Goal: Navigation & Orientation: Find specific page/section

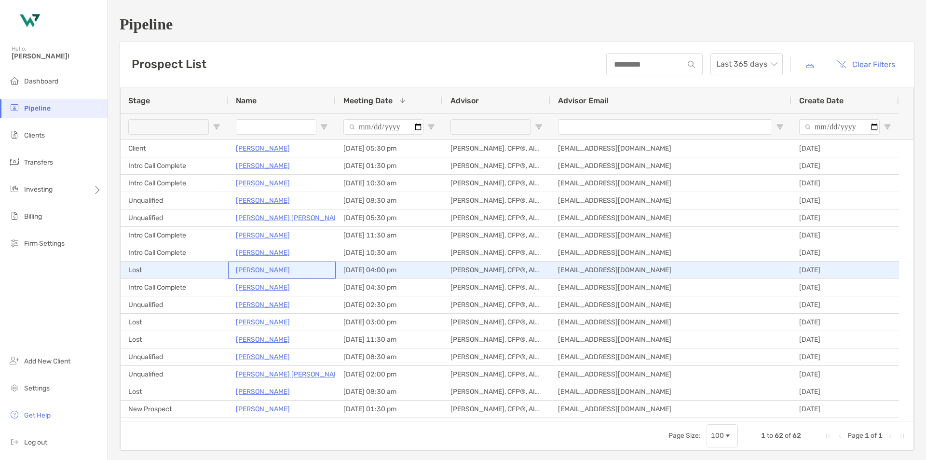
click at [279, 270] on p "[PERSON_NAME]" at bounding box center [263, 270] width 54 height 12
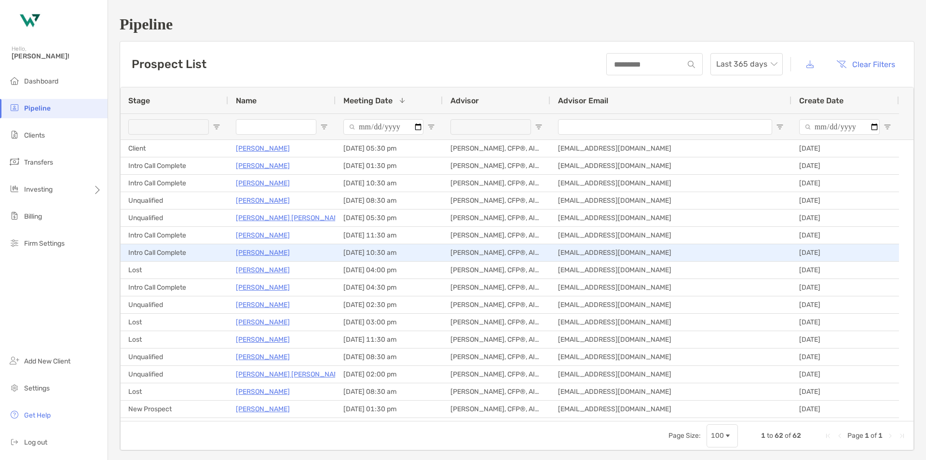
click at [270, 257] on p "Jason Parris" at bounding box center [263, 253] width 54 height 12
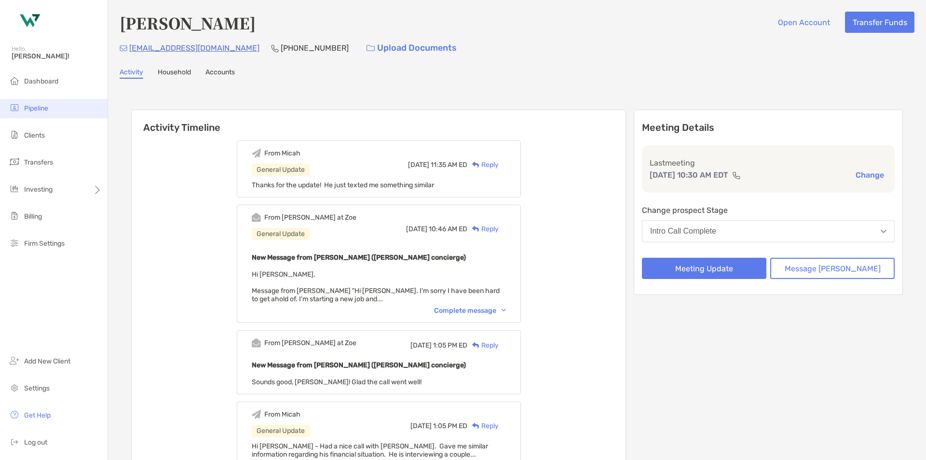
click at [32, 106] on span "Pipeline" at bounding box center [36, 108] width 24 height 8
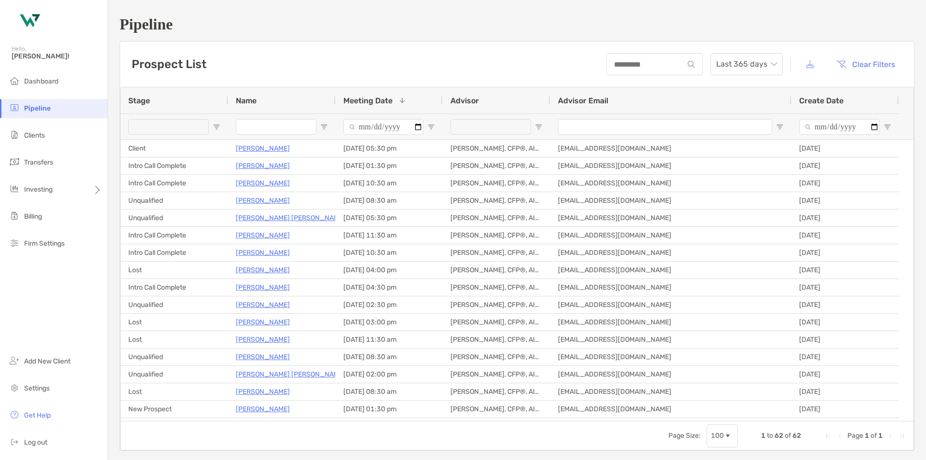
click at [57, 113] on li "Pipeline" at bounding box center [54, 108] width 108 height 19
